Goal: Task Accomplishment & Management: Complete application form

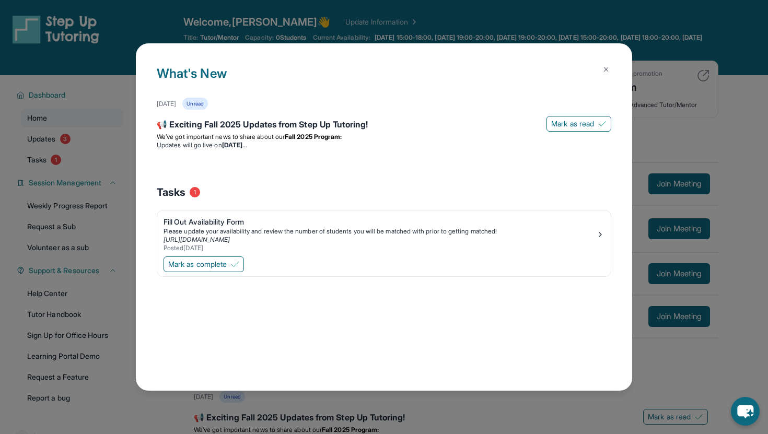
click at [606, 68] on img at bounding box center [606, 69] width 8 height 8
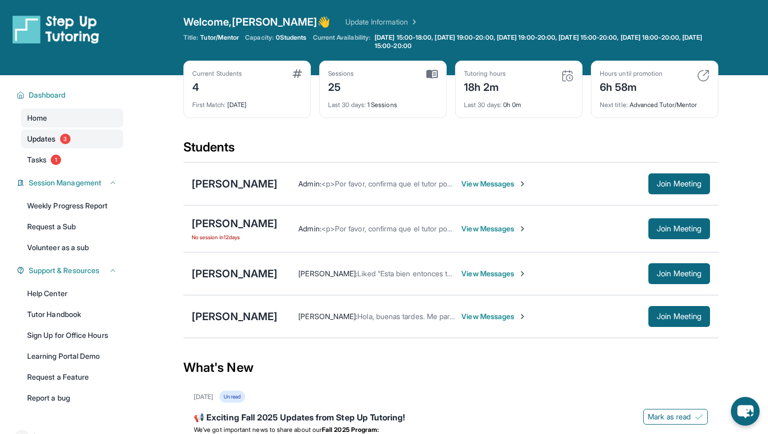
click at [84, 140] on link "Updates 3" at bounding box center [72, 139] width 102 height 19
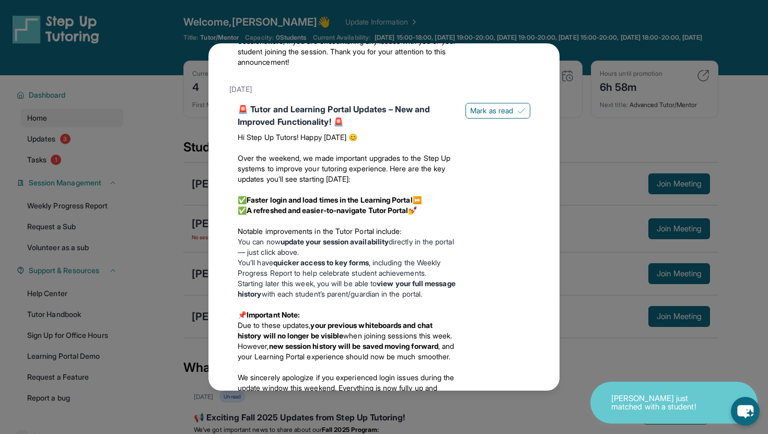
scroll to position [321, 0]
click at [582, 125] on div "Updates [DATE] 📢 Exciting Fall 2025 Updates from Step Up Tutoring! We’ve got im…" at bounding box center [384, 217] width 768 height 434
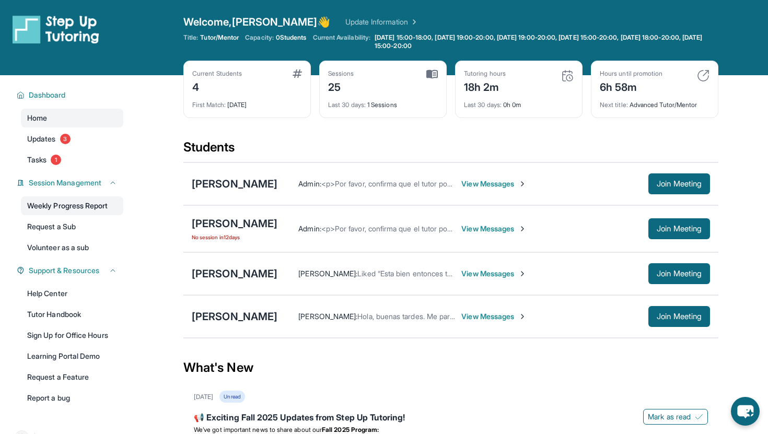
click at [76, 206] on link "Weekly Progress Report" at bounding box center [72, 205] width 102 height 19
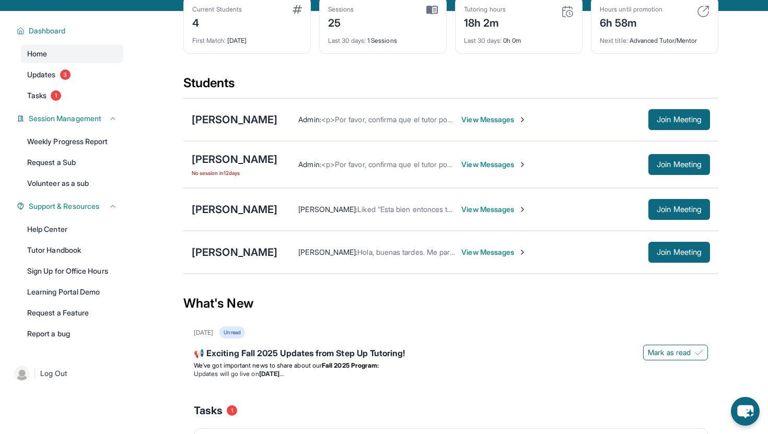
scroll to position [65, 0]
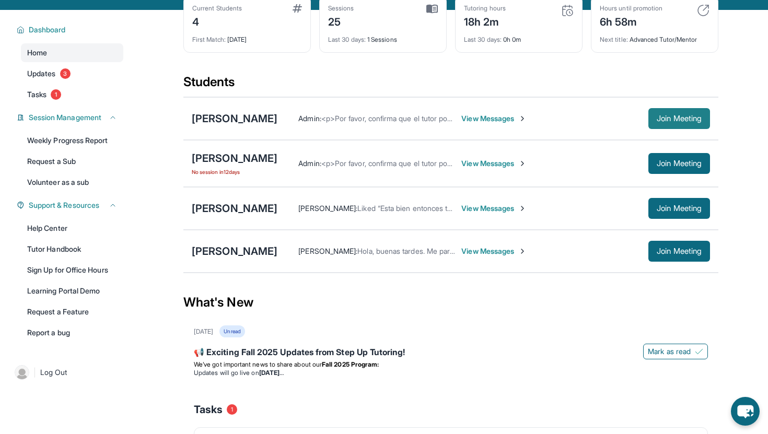
click at [672, 109] on button "Join Meeting" at bounding box center [679, 118] width 62 height 21
click at [501, 120] on span "View Messages" at bounding box center [493, 118] width 65 height 10
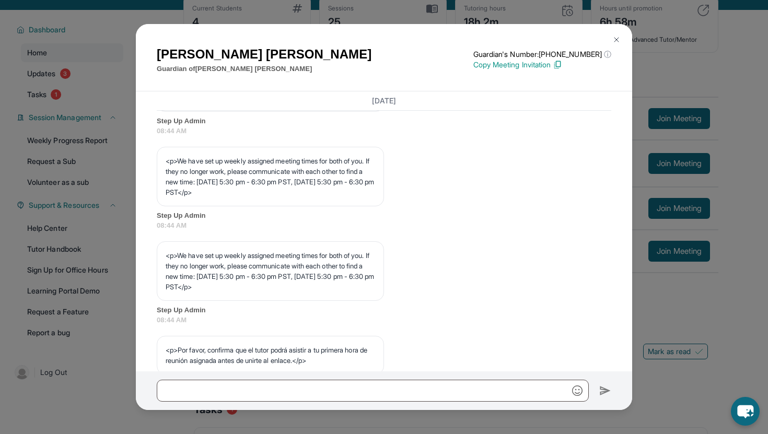
scroll to position [530, 0]
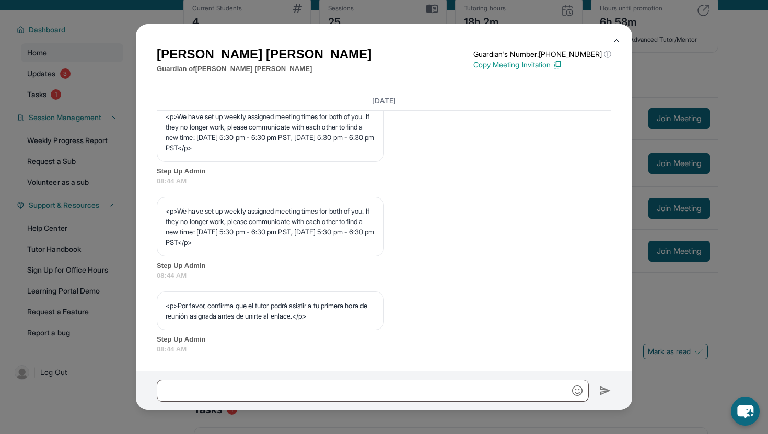
click at [621, 38] on button at bounding box center [616, 39] width 21 height 21
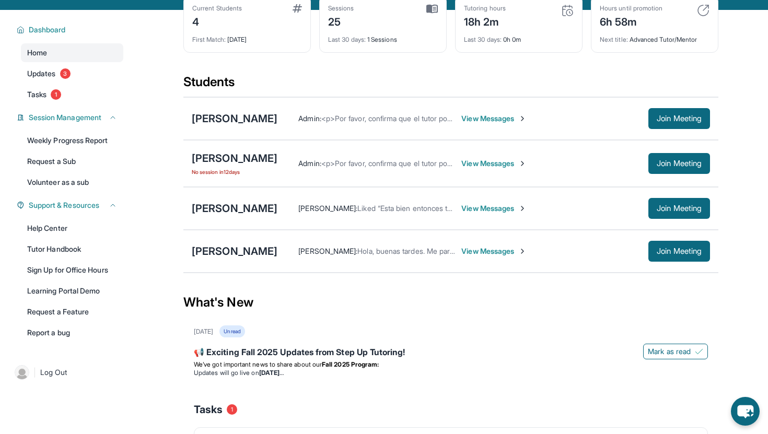
click at [501, 163] on span "View Messages" at bounding box center [493, 163] width 65 height 10
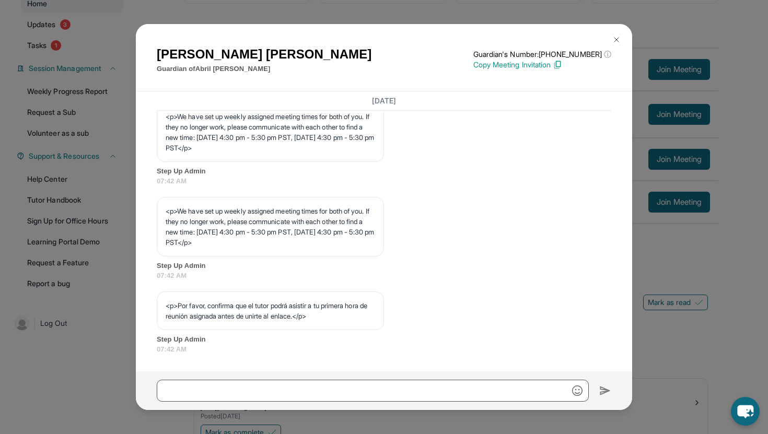
scroll to position [176, 0]
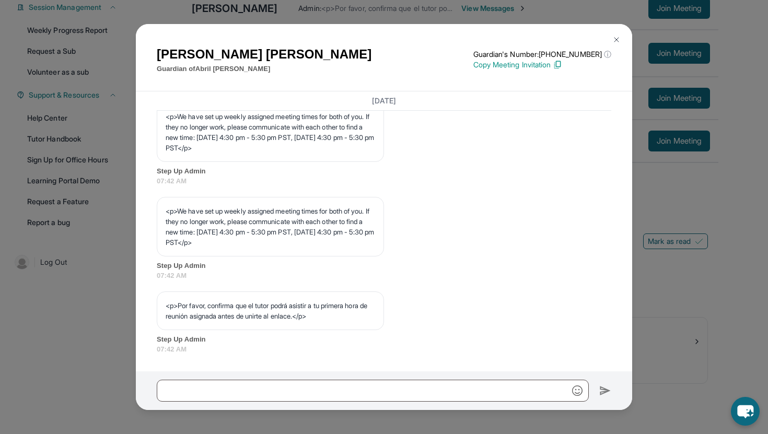
click at [618, 38] on img at bounding box center [616, 40] width 8 height 8
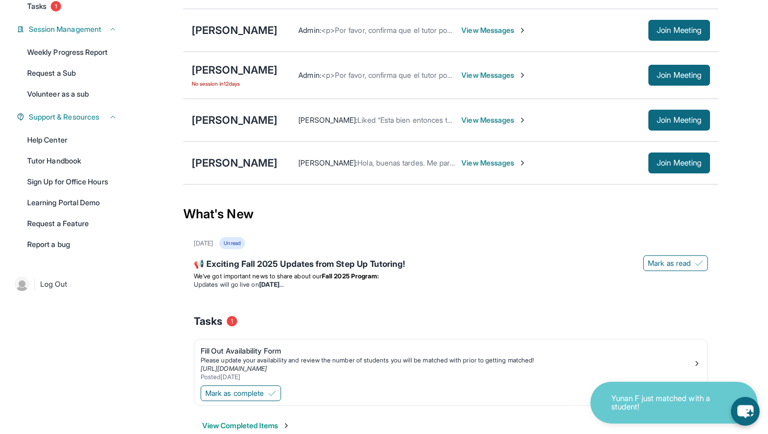
scroll to position [176, 0]
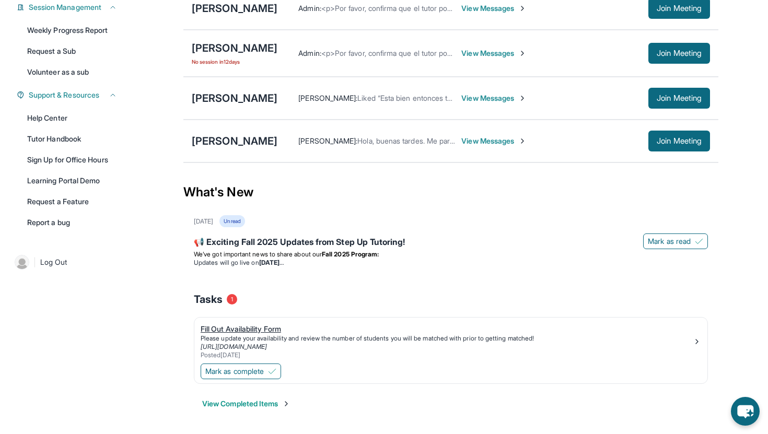
click at [267, 331] on div "Fill Out Availability Form" at bounding box center [447, 329] width 492 height 10
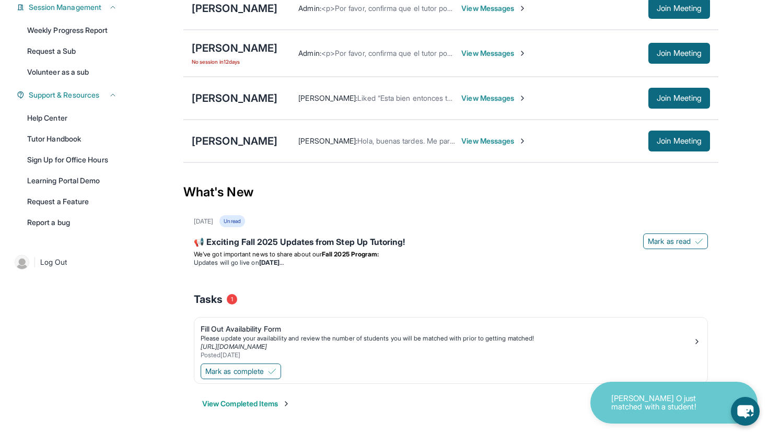
scroll to position [0, 0]
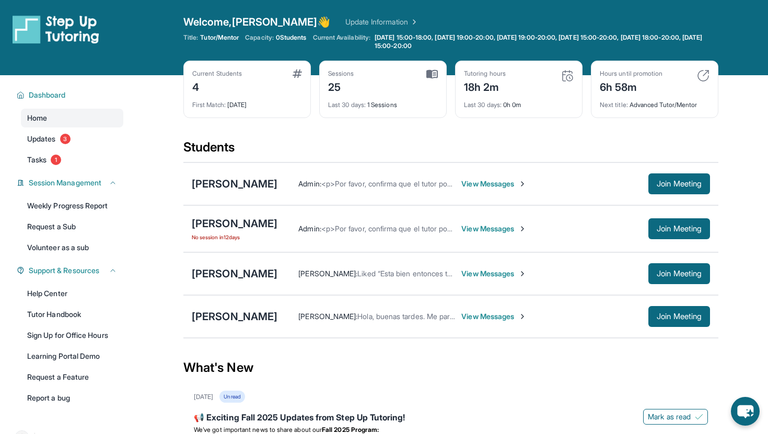
click at [461, 184] on span "View Messages" at bounding box center [493, 184] width 65 height 10
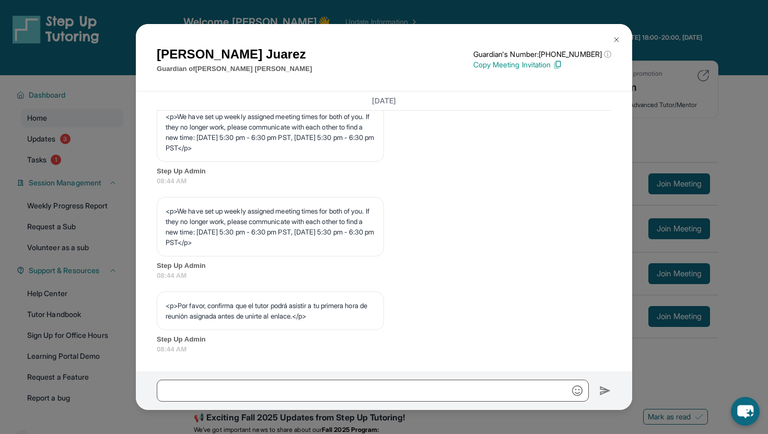
scroll to position [530, 0]
click at [661, 352] on div "[PERSON_NAME] Guardian of [PERSON_NAME] Guardian's Number: [PHONE_NUMBER] ⓘ Thi…" at bounding box center [384, 217] width 768 height 434
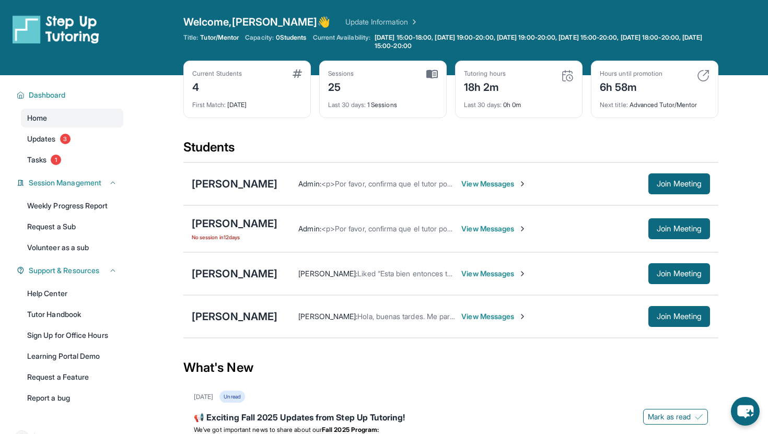
click at [521, 230] on span "View Messages" at bounding box center [493, 229] width 65 height 10
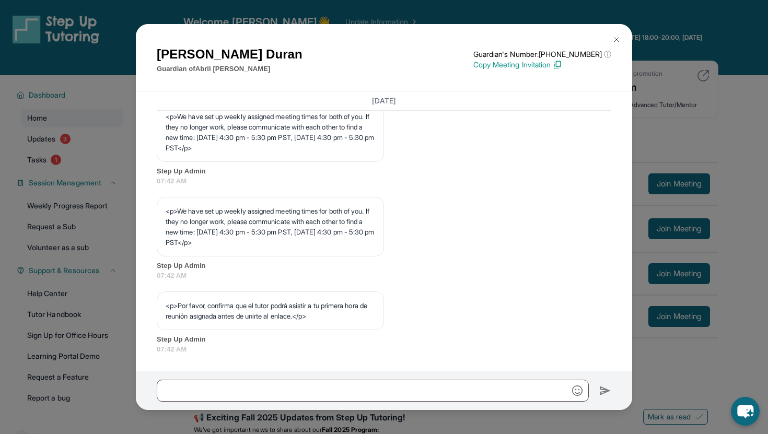
click at [670, 365] on div "[PERSON_NAME] Guardian of [PERSON_NAME] Guardian's Number: [PHONE_NUMBER] ⓘ Thi…" at bounding box center [384, 217] width 768 height 434
